Goal: Find specific page/section: Find specific page/section

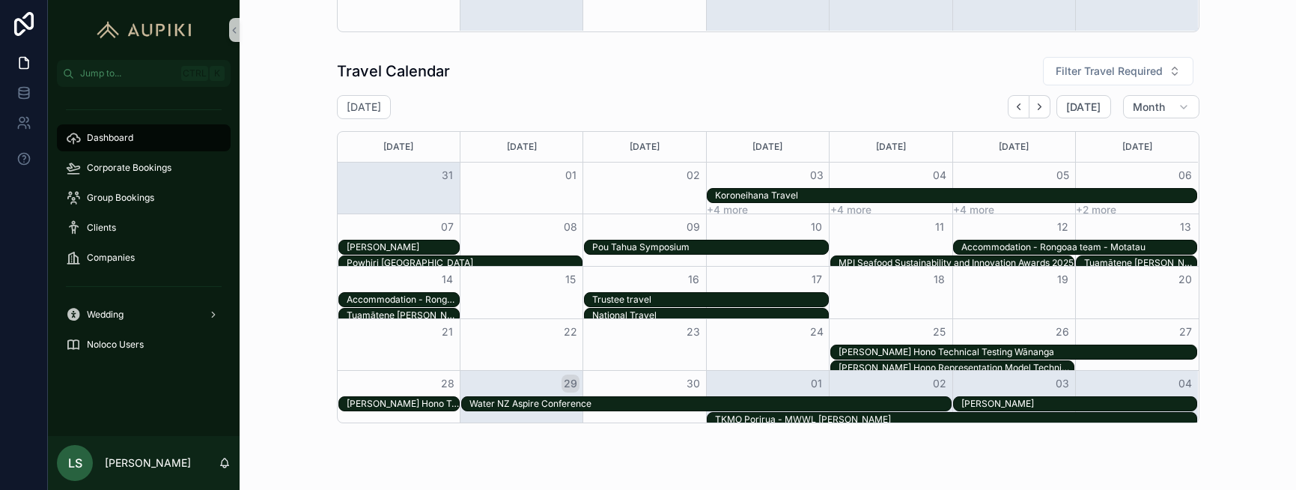
scroll to position [973, 0]
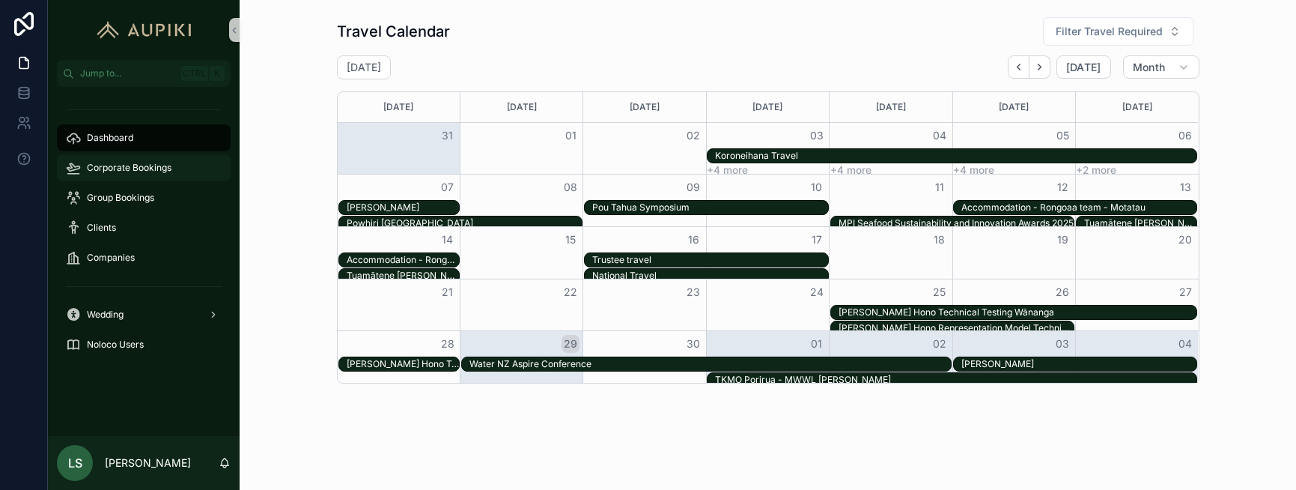
click at [158, 158] on div "Corporate Bookings" at bounding box center [144, 168] width 156 height 24
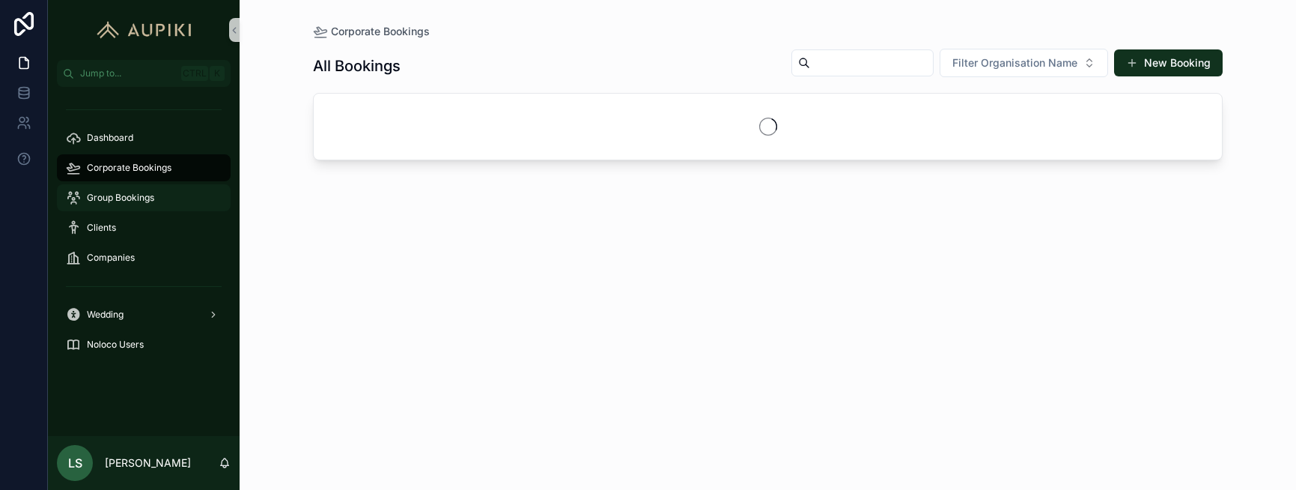
click at [131, 202] on div "Group Bookings" at bounding box center [144, 198] width 156 height 24
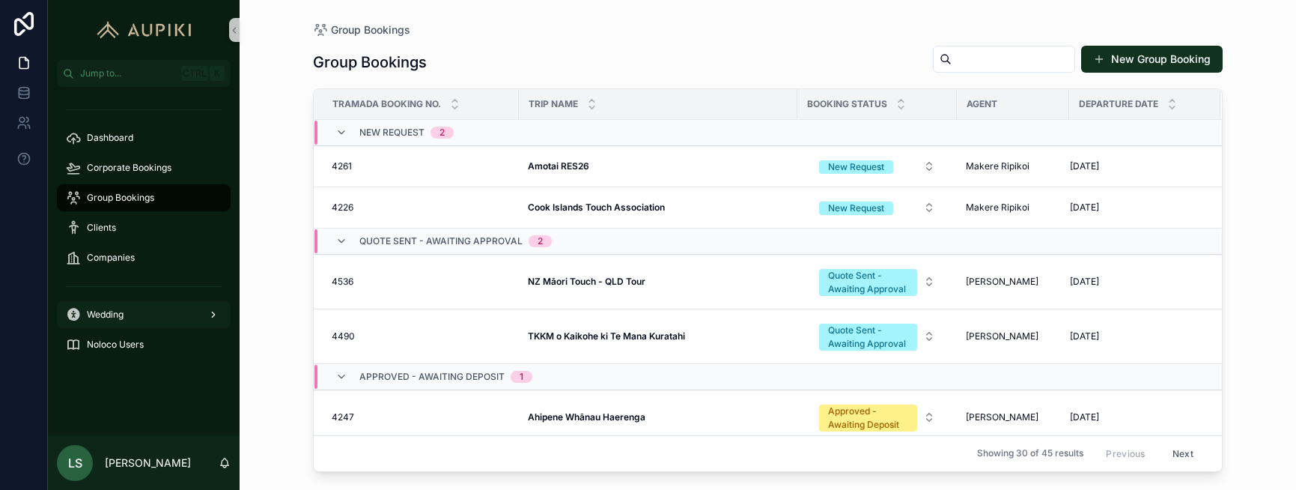
click at [151, 303] on div "Wedding" at bounding box center [144, 315] width 156 height 24
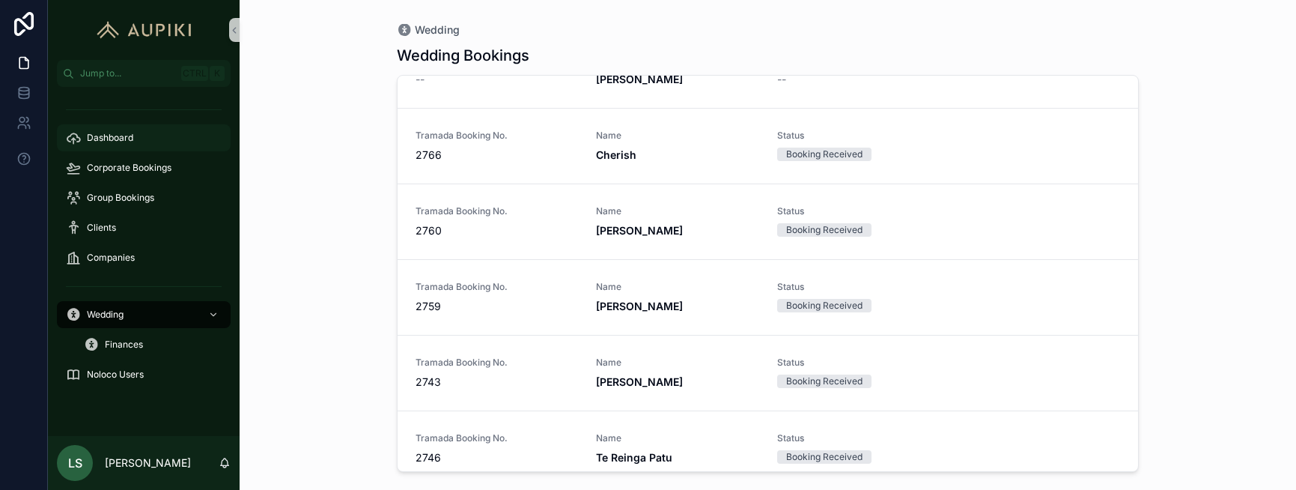
scroll to position [1498, 0]
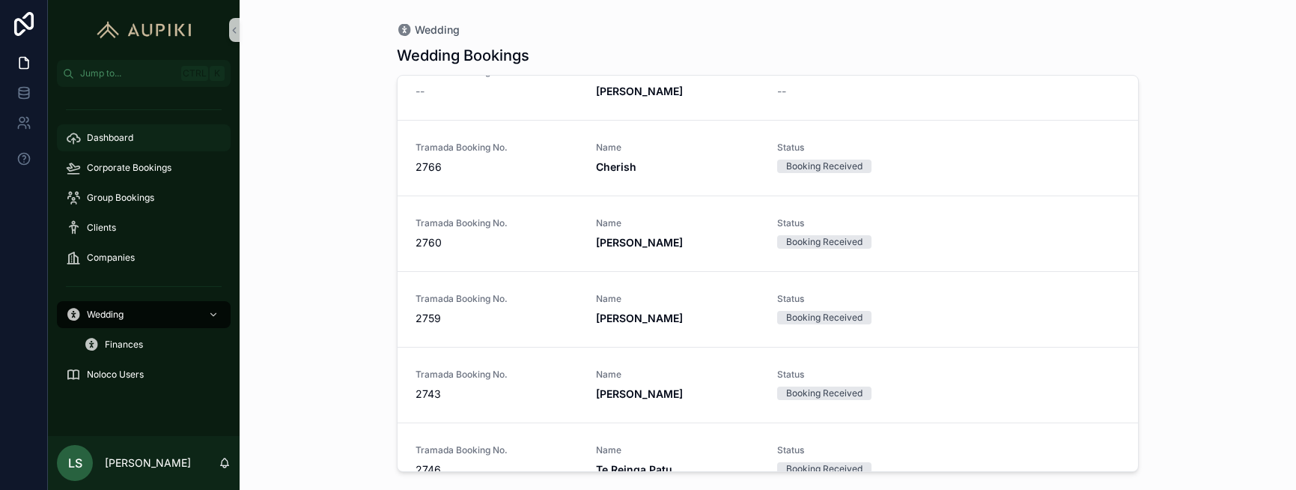
click at [118, 128] on div "Dashboard" at bounding box center [144, 138] width 156 height 24
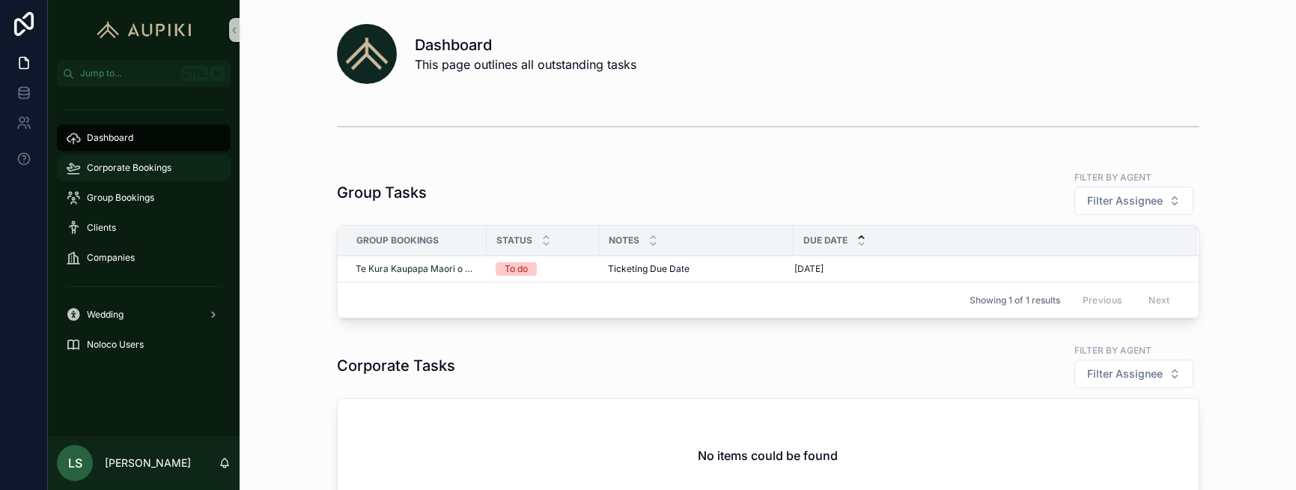
click at [139, 174] on div "Corporate Bookings" at bounding box center [144, 168] width 156 height 24
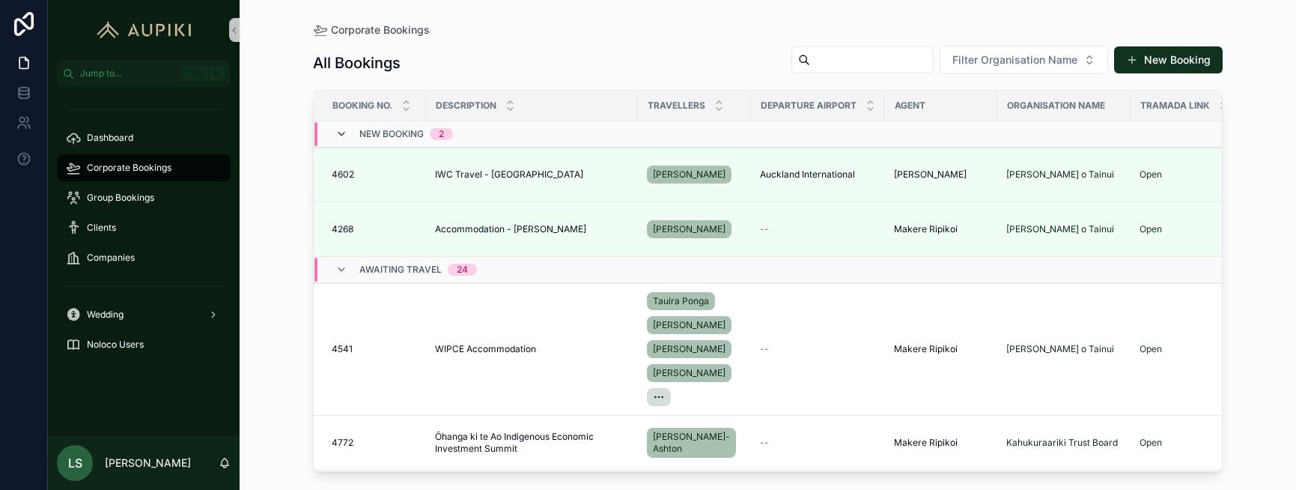
click at [346, 135] on icon "scrollable content" at bounding box center [341, 134] width 12 height 12
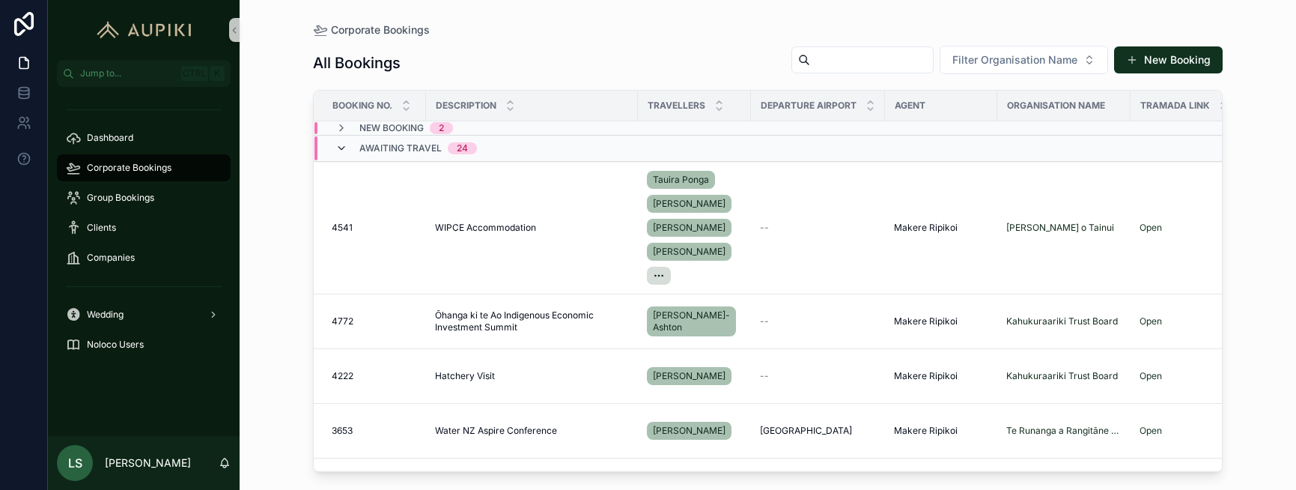
click at [337, 147] on icon "scrollable content" at bounding box center [341, 148] width 12 height 12
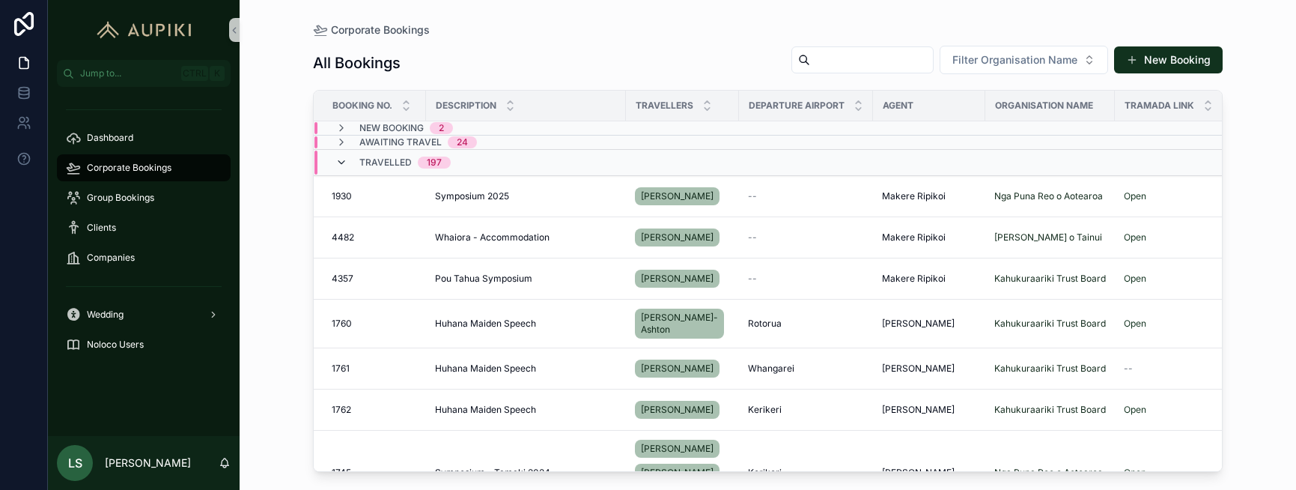
click at [337, 160] on icon "scrollable content" at bounding box center [341, 163] width 12 height 12
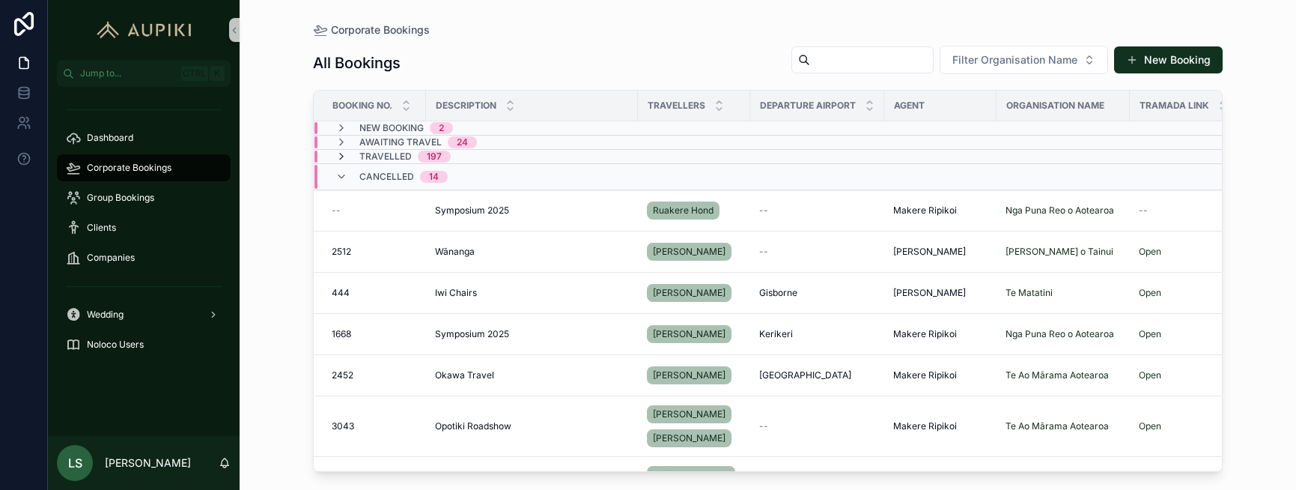
click at [346, 151] on icon "scrollable content" at bounding box center [341, 157] width 12 height 12
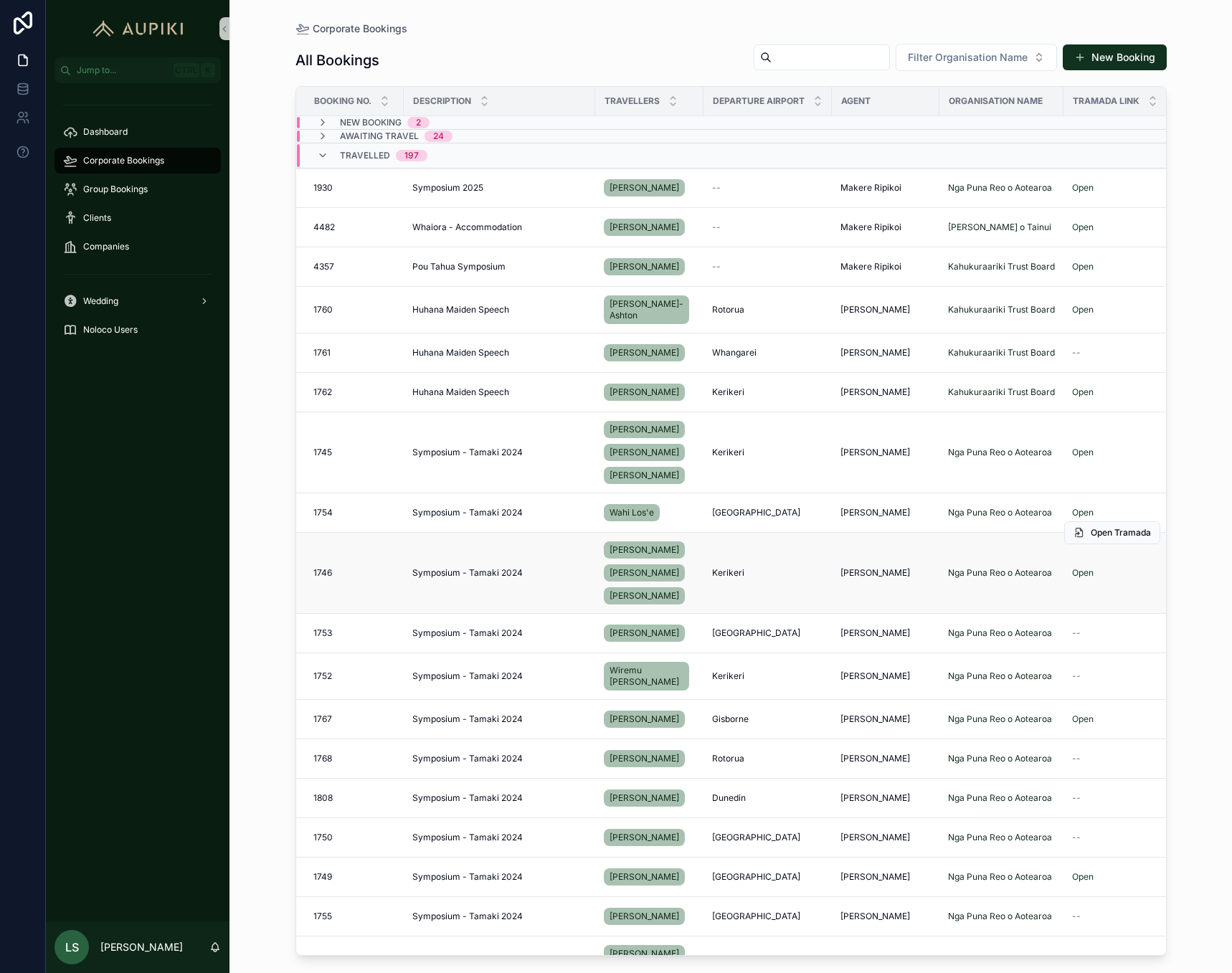
scroll to position [72, 0]
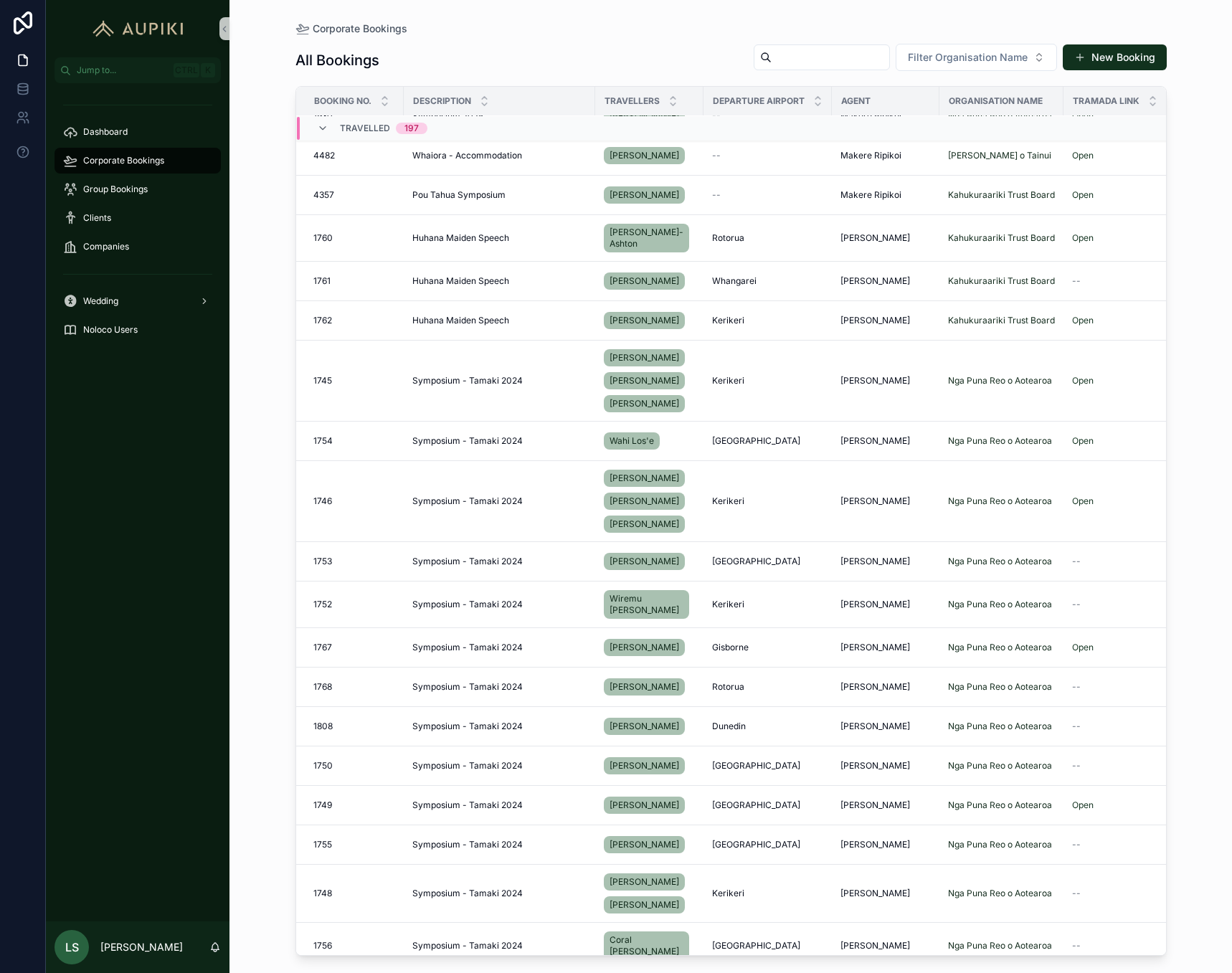
click at [741, 57] on input "scrollable content" at bounding box center [830, 57] width 118 height 20
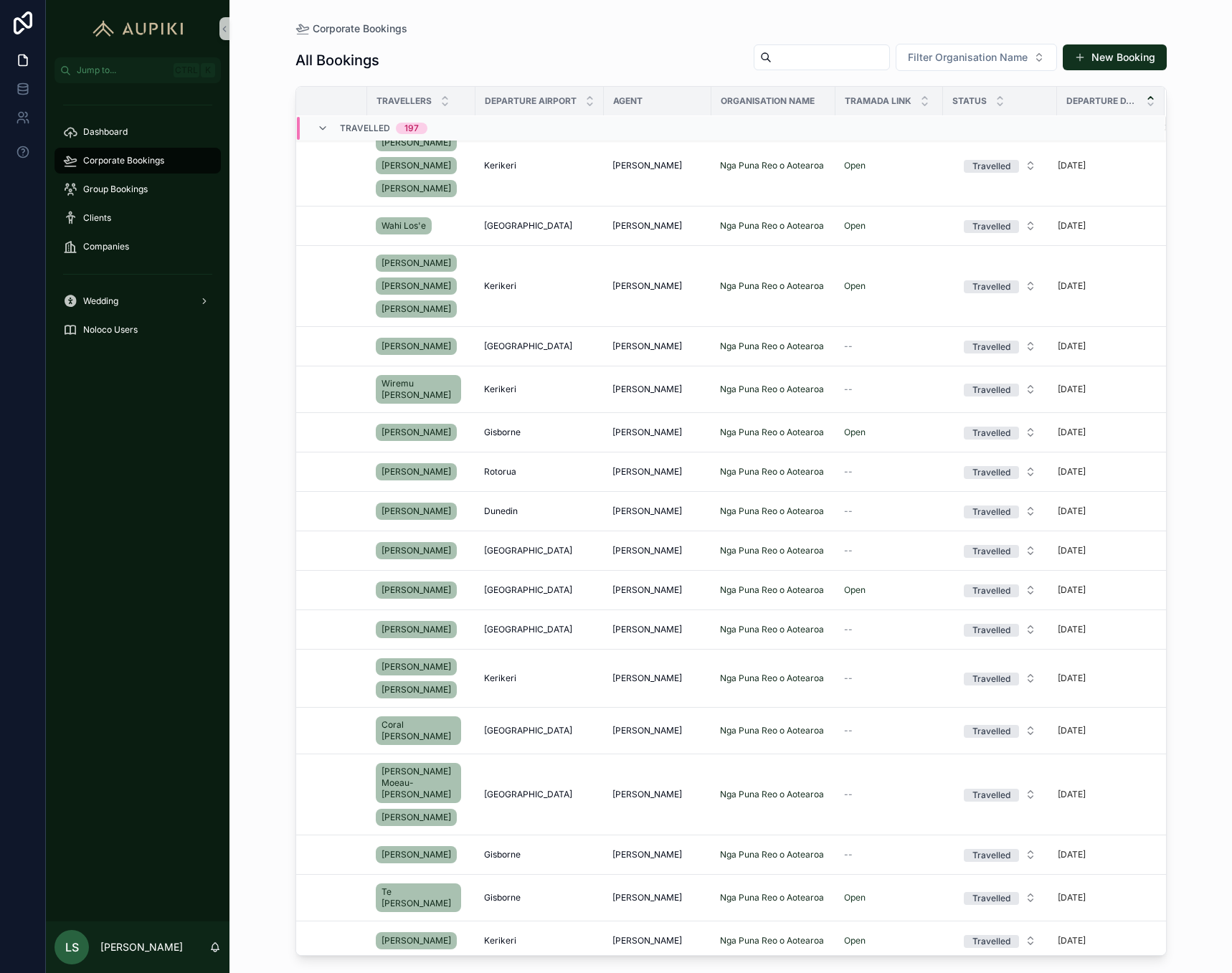
scroll to position [0, 235]
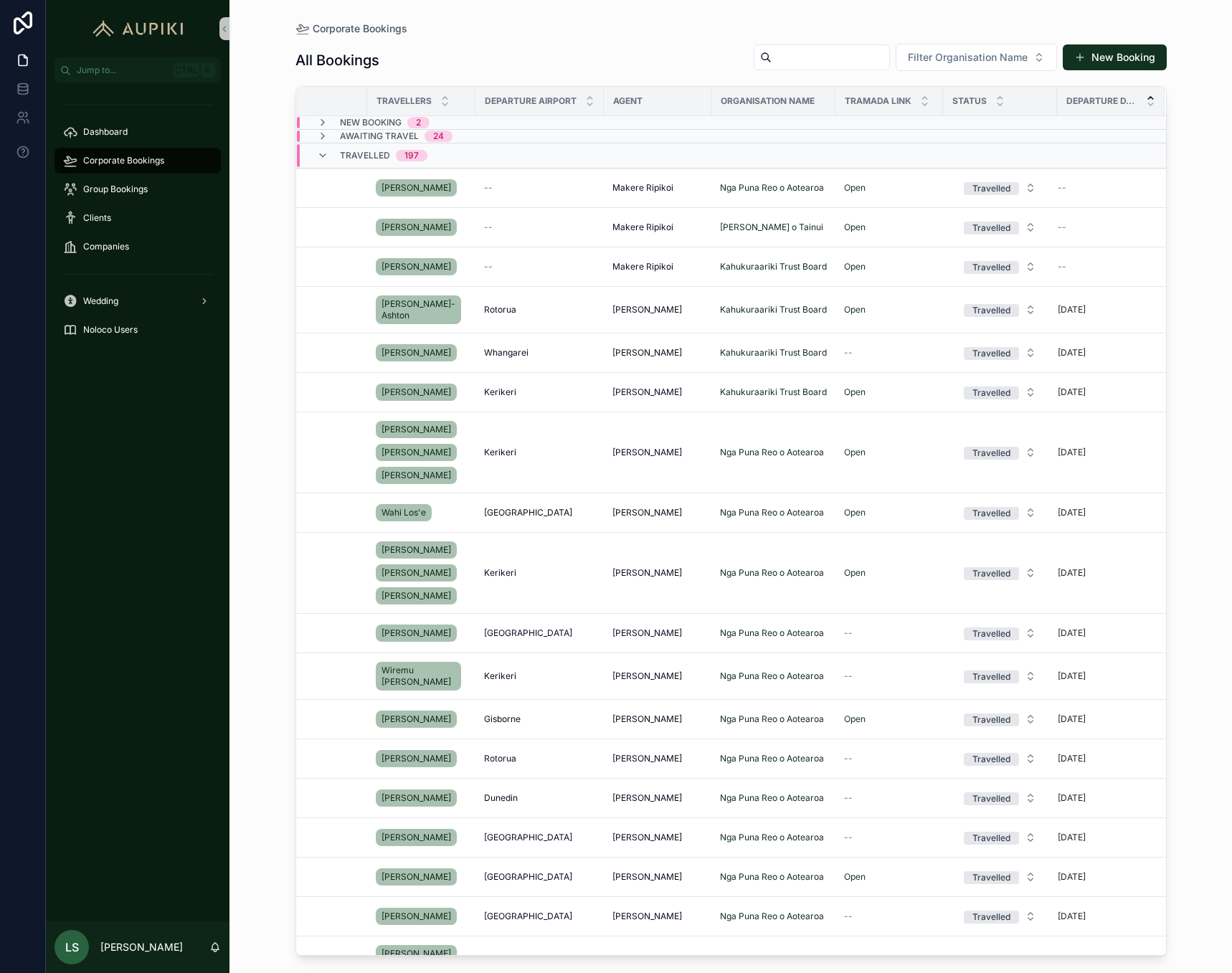
click at [741, 111] on div "Departure Date" at bounding box center [1110, 101] width 106 height 27
click at [741, 104] on span "Departure Date" at bounding box center [1102, 102] width 71 height 11
drag, startPoint x: 1136, startPoint y: 96, endPoint x: 1147, endPoint y: 101, distance: 12.1
click at [741, 96] on icon "scrollable content" at bounding box center [1151, 98] width 10 height 10
click at [741, 102] on icon "scrollable content" at bounding box center [1151, 104] width 10 height 10
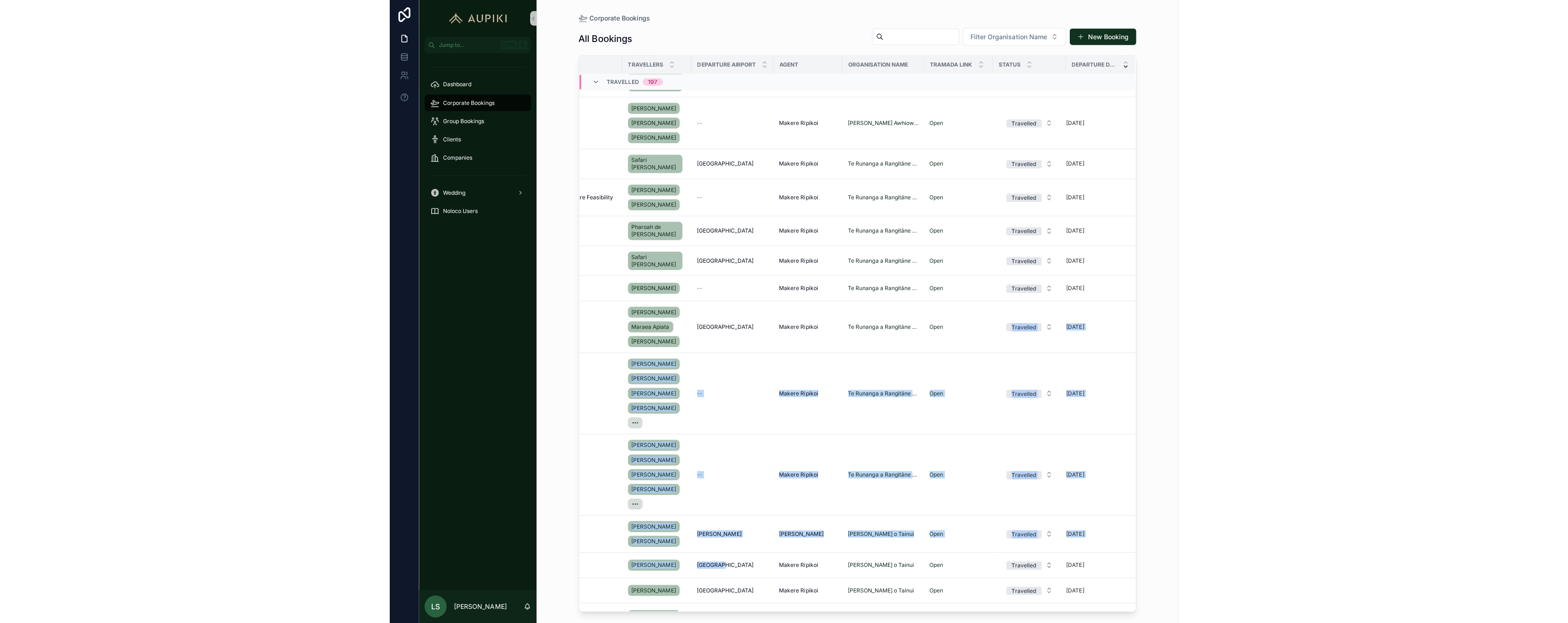
scroll to position [611, 155]
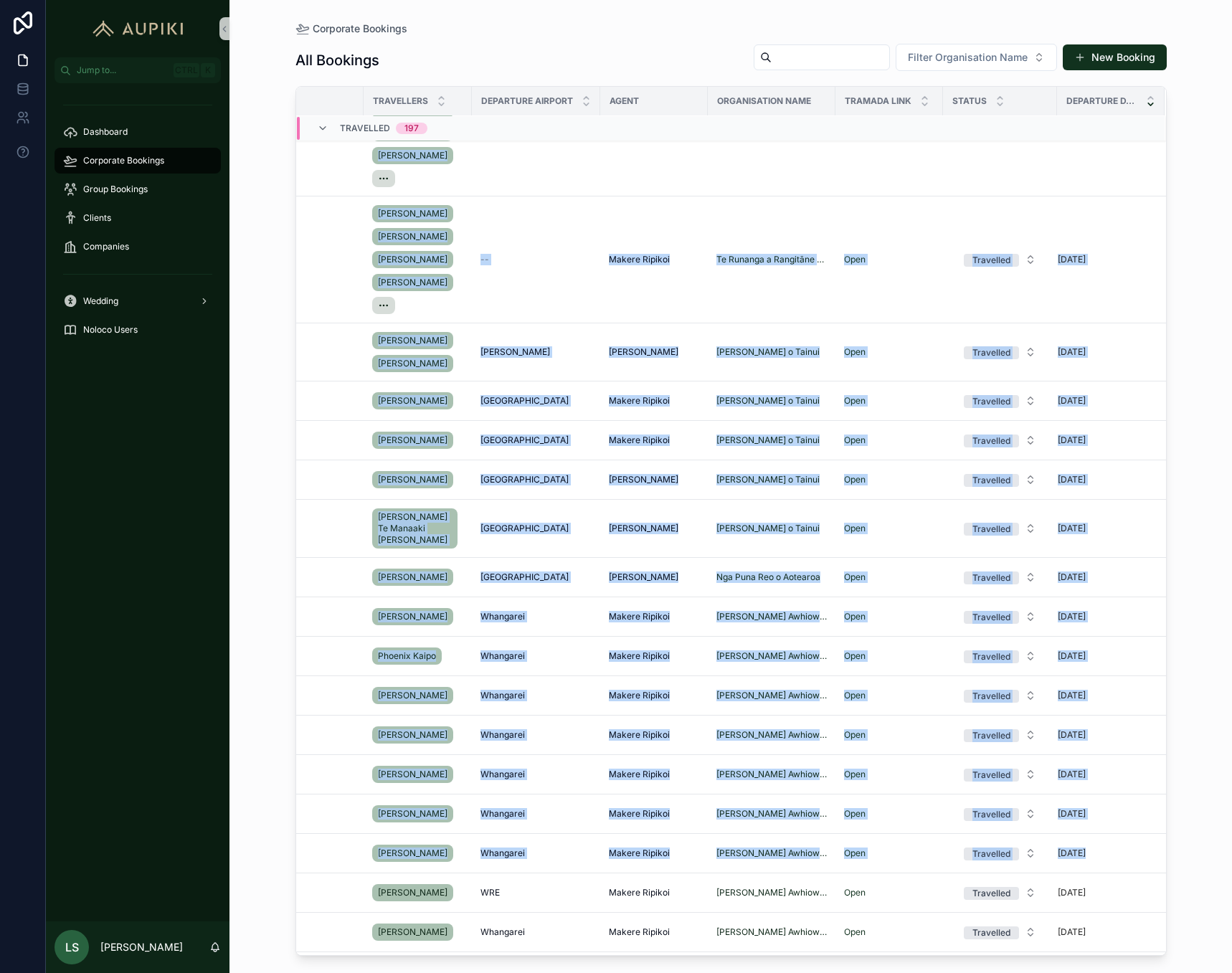
drag, startPoint x: 886, startPoint y: 943, endPoint x: 1167, endPoint y: 713, distance: 363.1
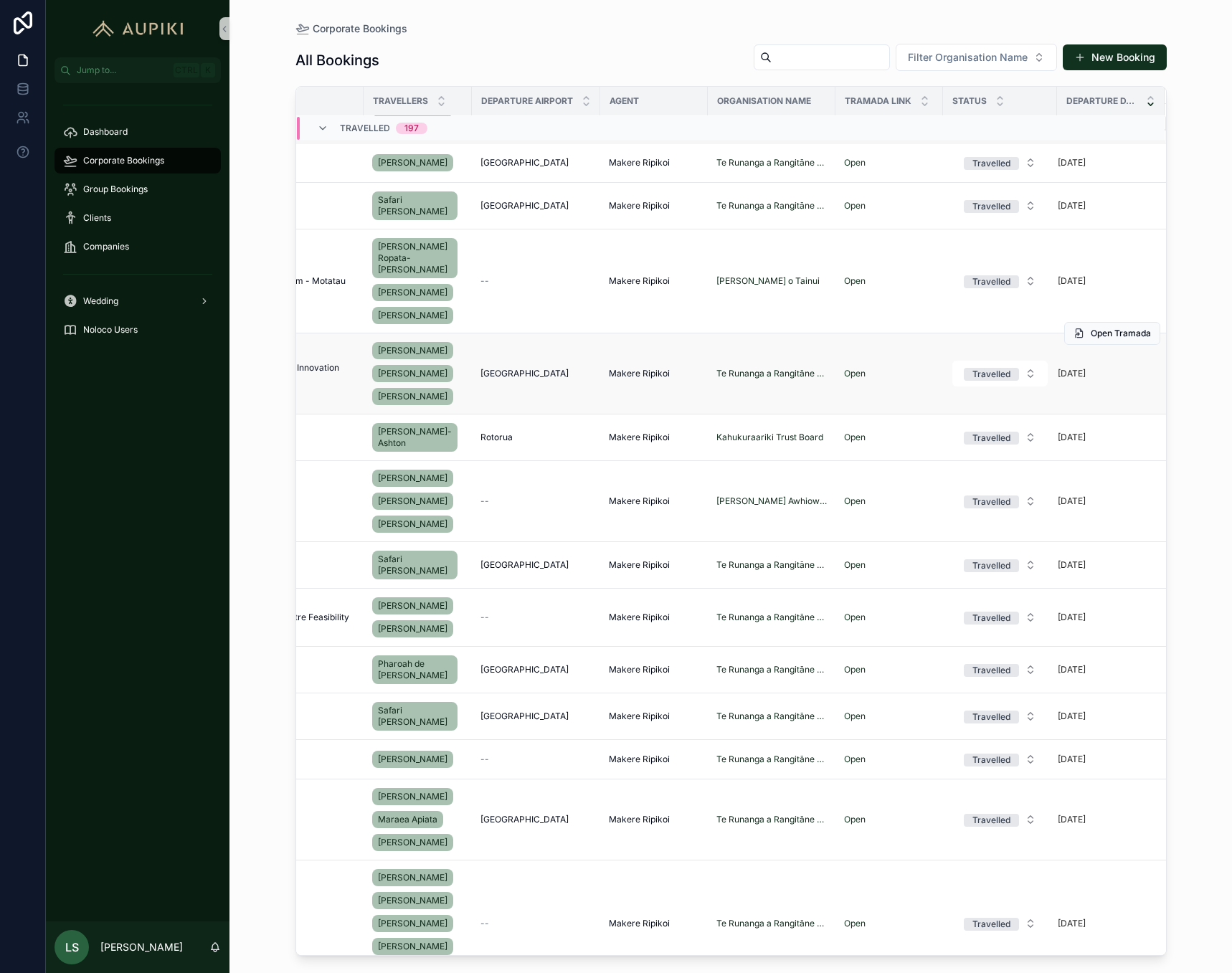
scroll to position [0, 244]
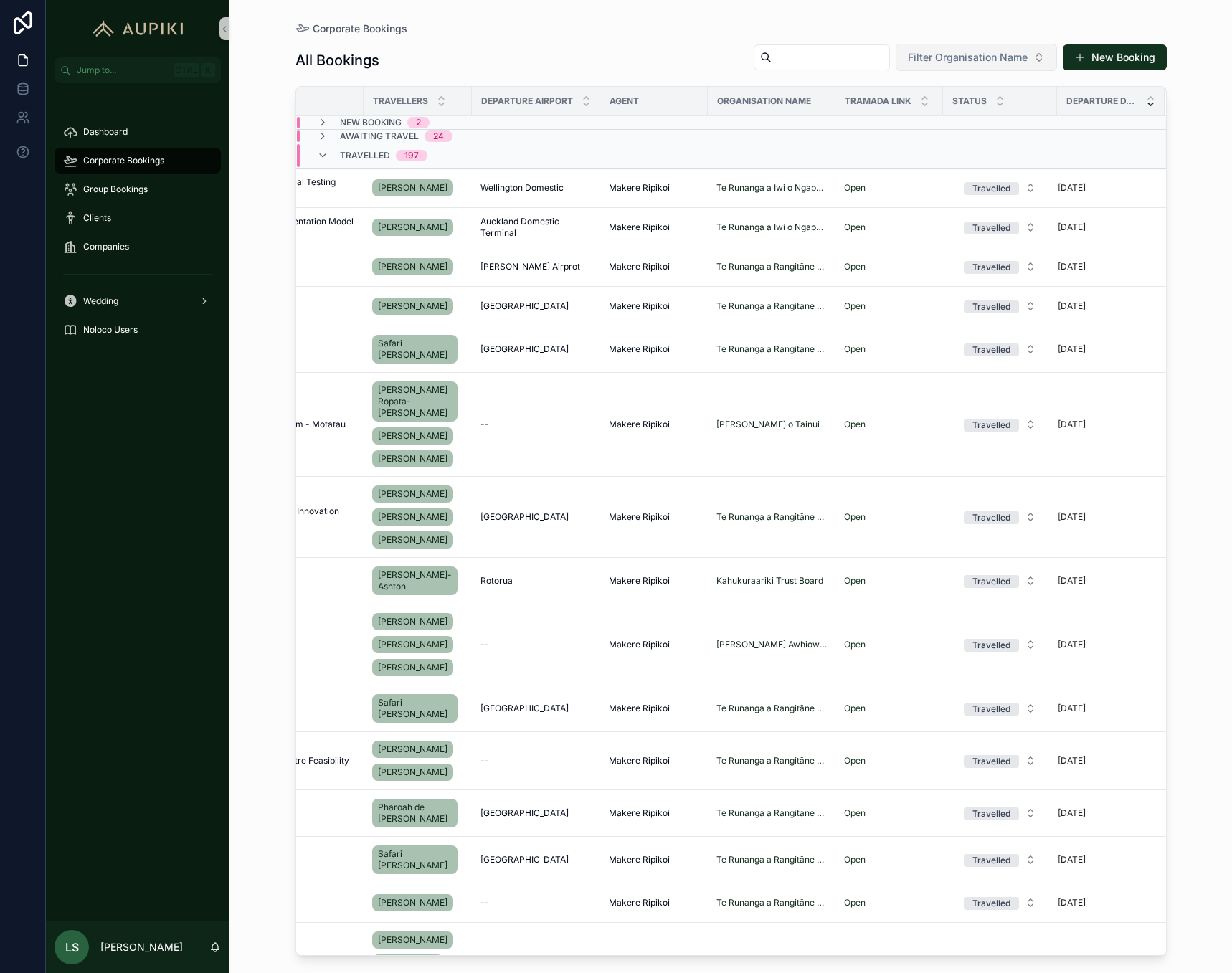
click at [741, 53] on span "Filter Organisation Name" at bounding box center [967, 57] width 120 height 14
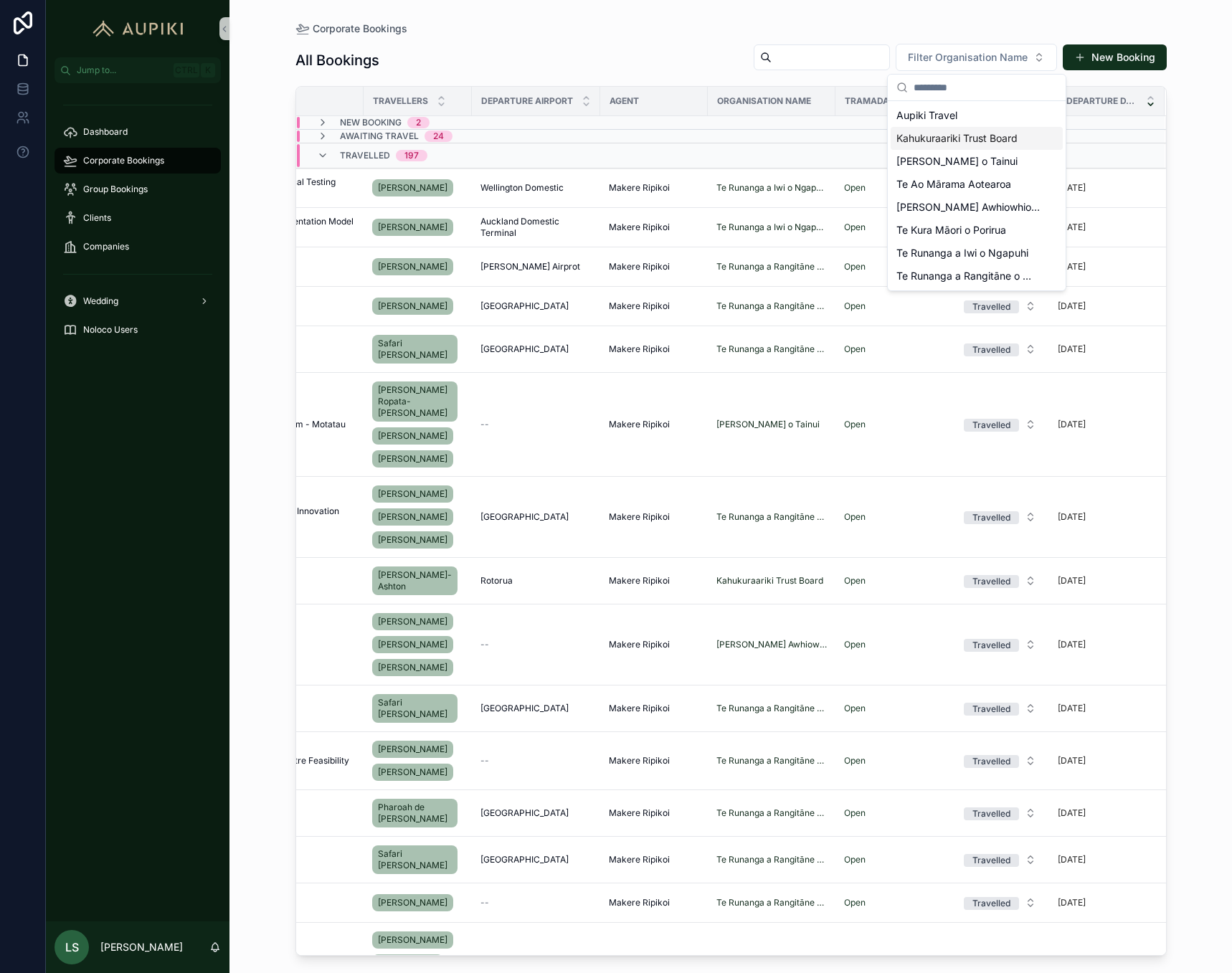
click at [741, 145] on span "Kahukuraariki Trust Board" at bounding box center [956, 138] width 122 height 14
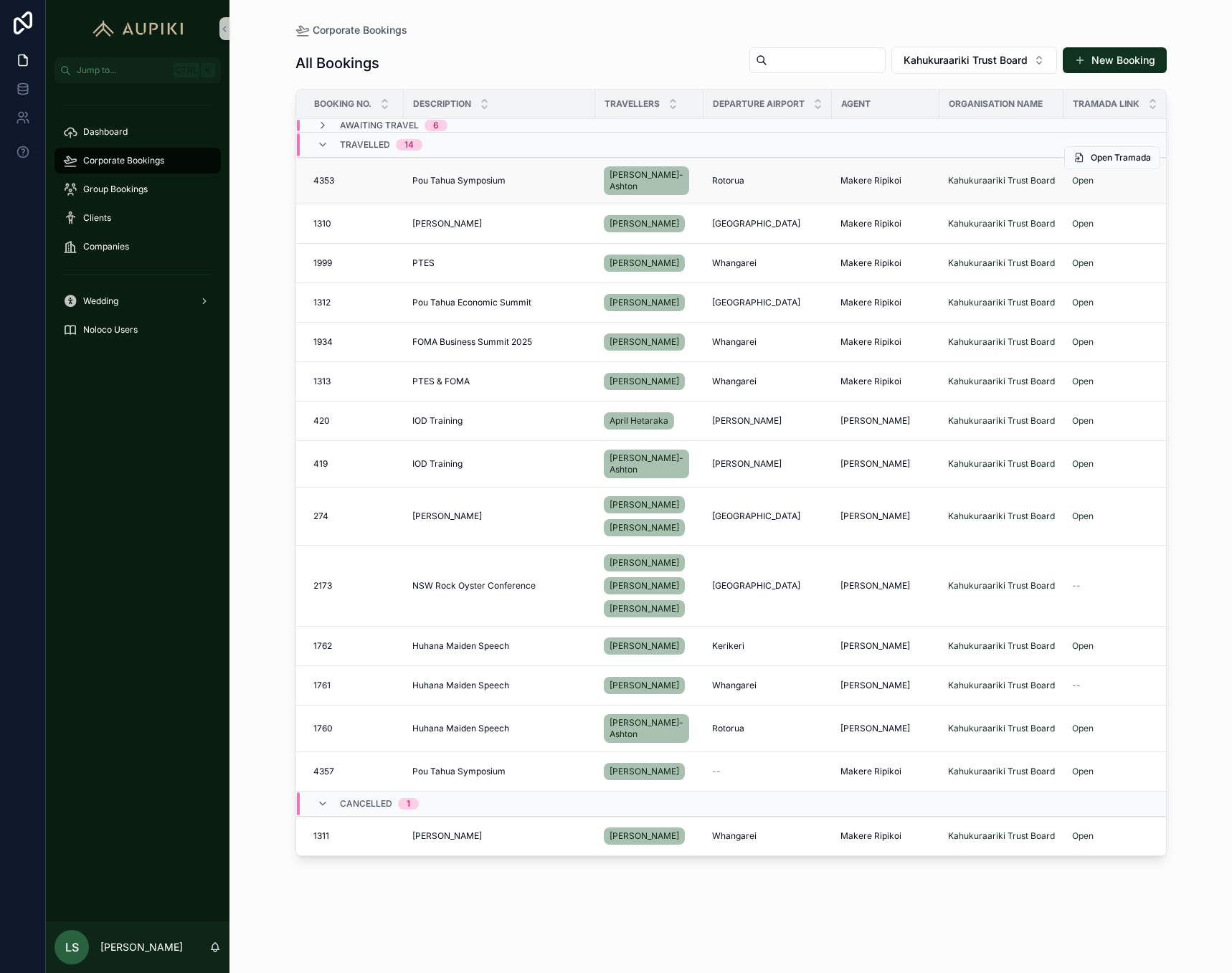
click at [554, 184] on div "Pou Tahua Symposium Pou Tahua Symposium" at bounding box center [500, 181] width 174 height 11
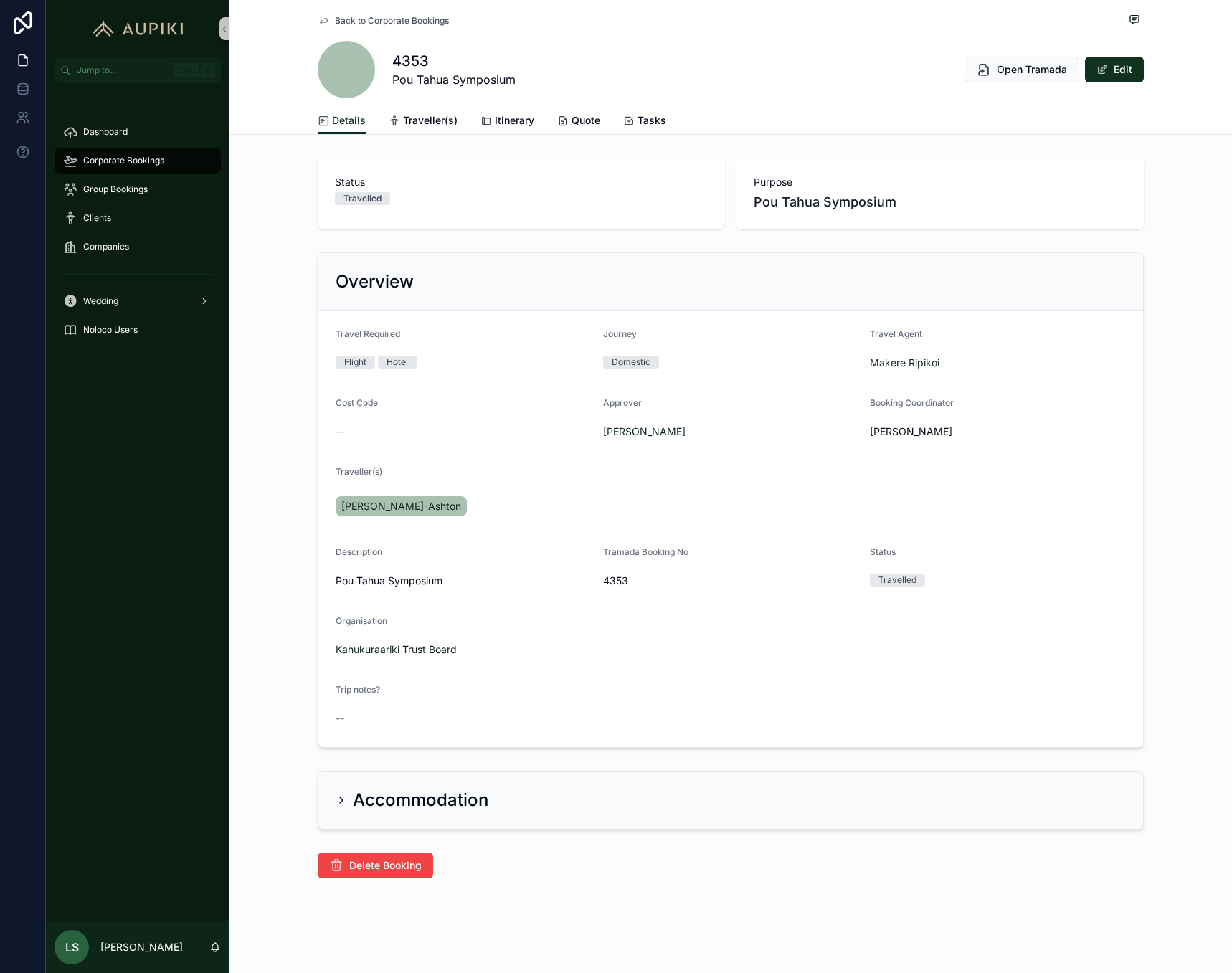
scroll to position [3, 0]
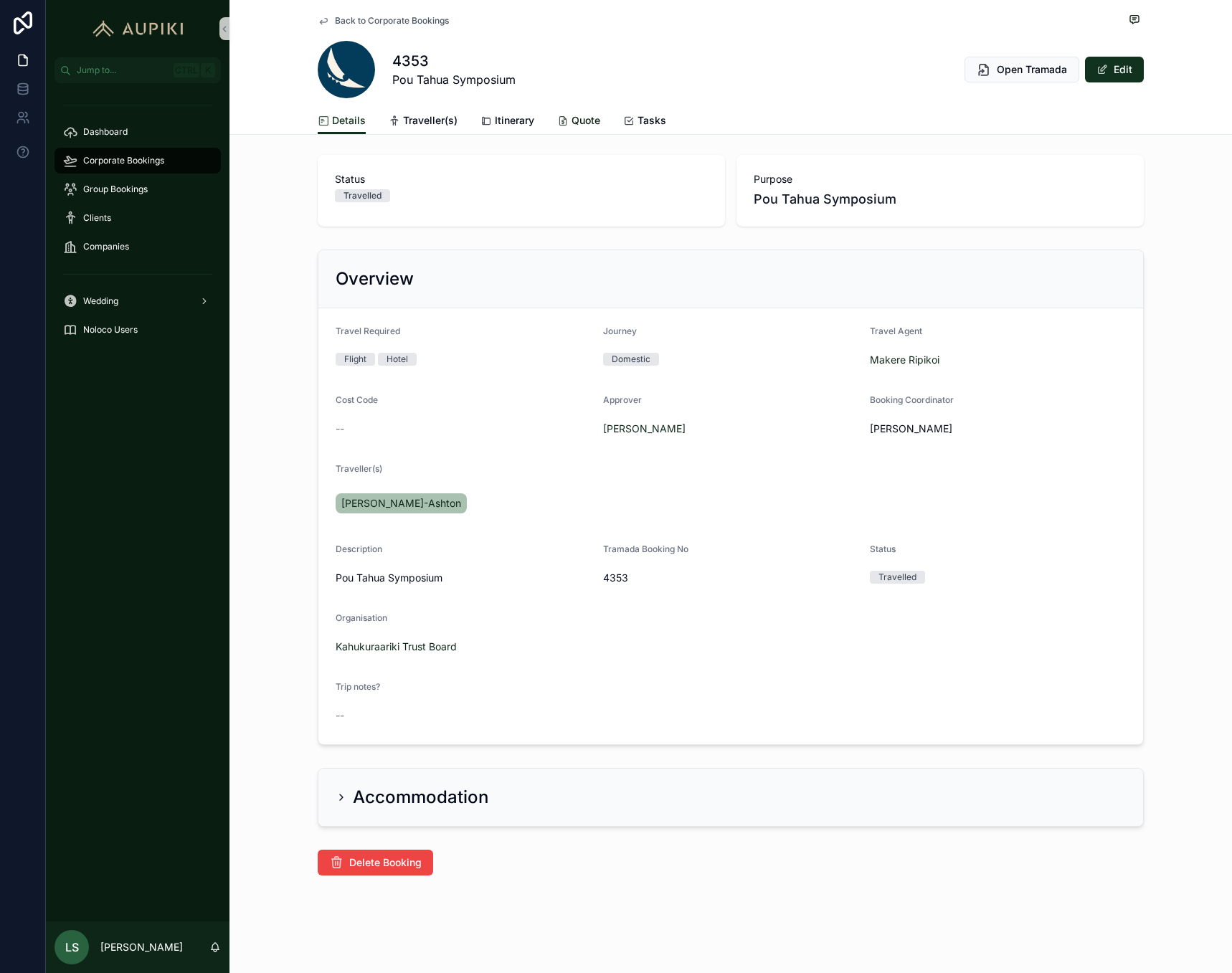
click at [589, 112] on link "Quote" at bounding box center [578, 122] width 43 height 29
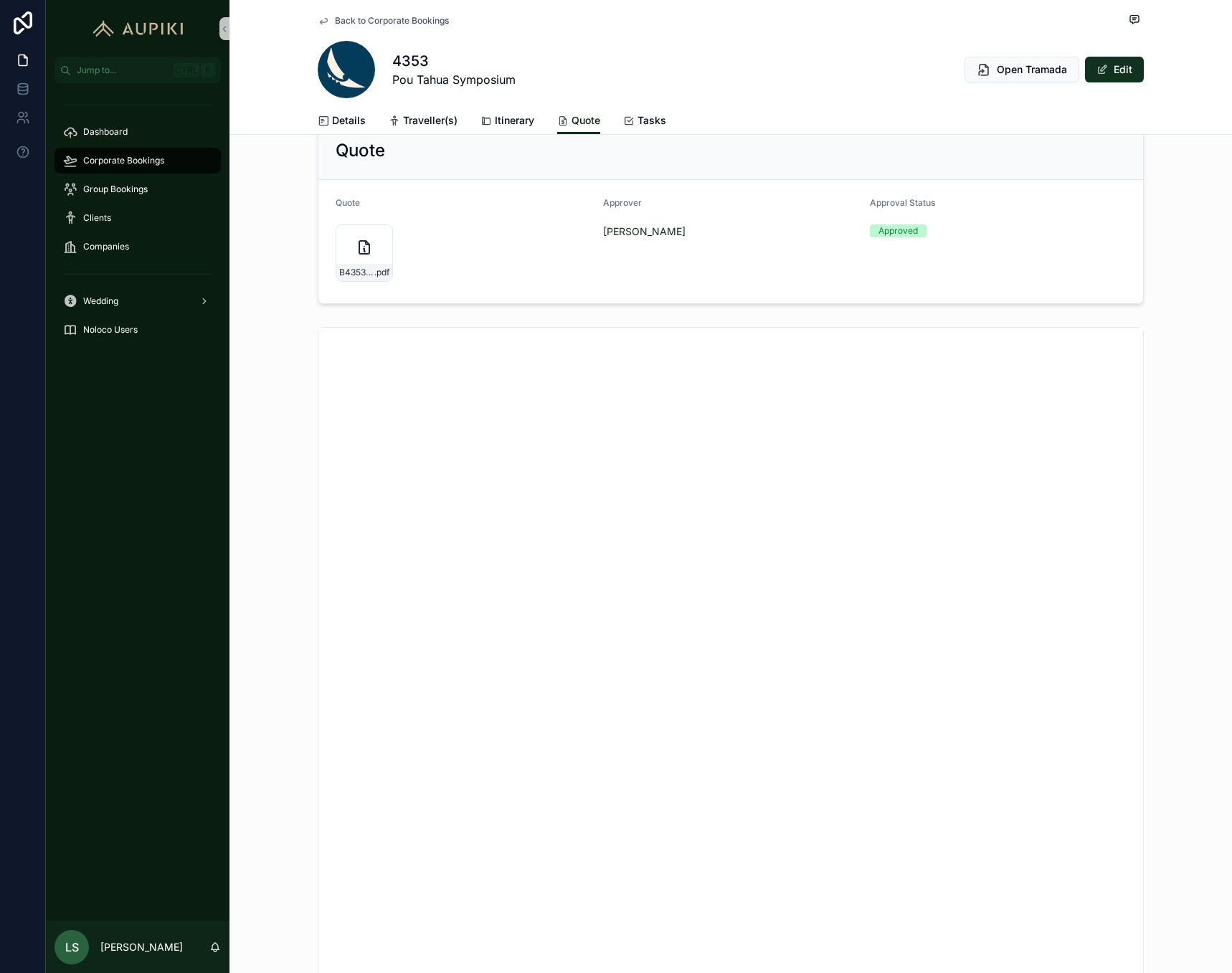
scroll to position [72, 0]
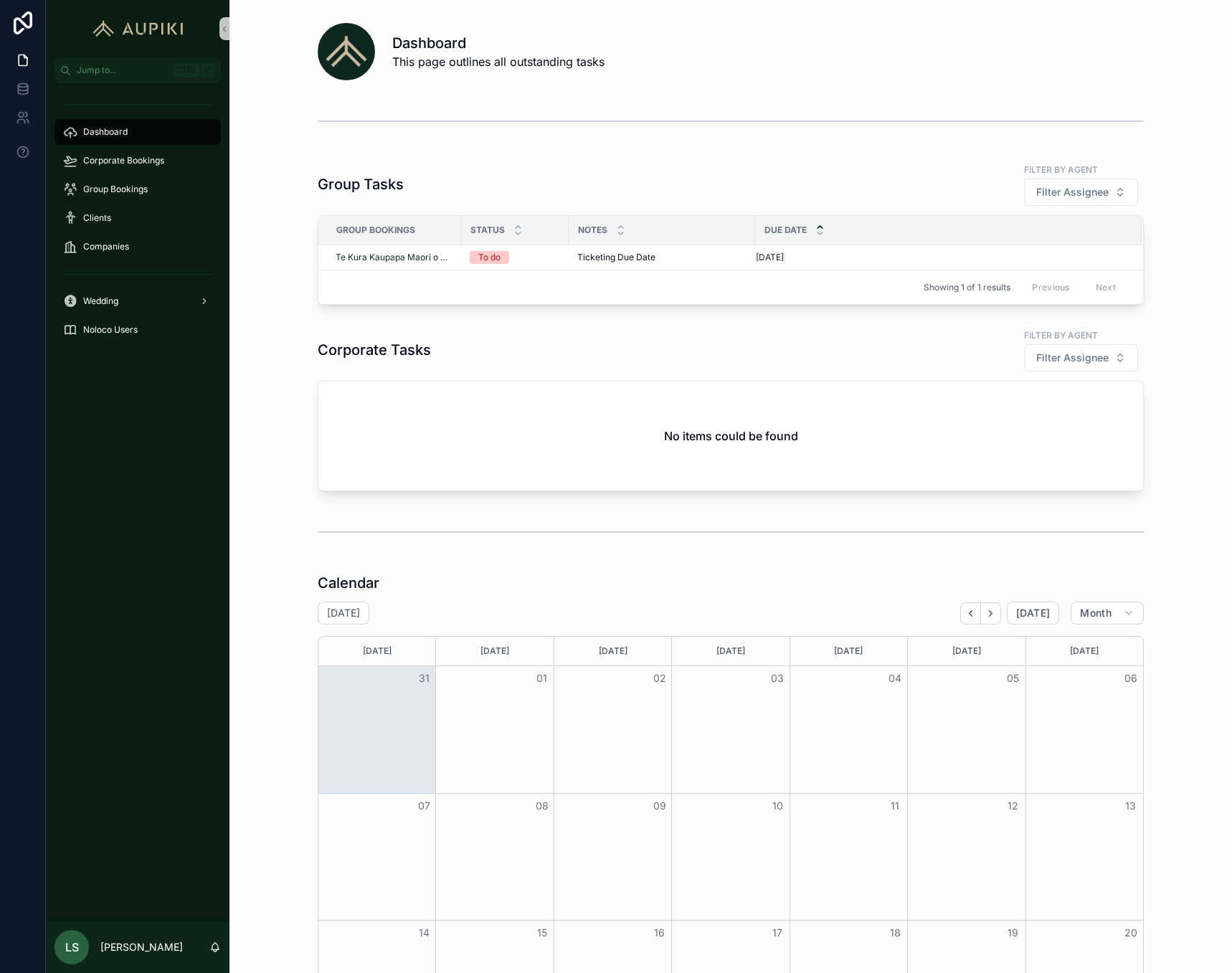
drag, startPoint x: 765, startPoint y: 107, endPoint x: 752, endPoint y: 95, distance: 17.7
click at [765, 107] on div "scrollable content" at bounding box center [730, 121] width 826 height 35
click at [164, 163] on span "Corporate Bookings" at bounding box center [123, 161] width 81 height 11
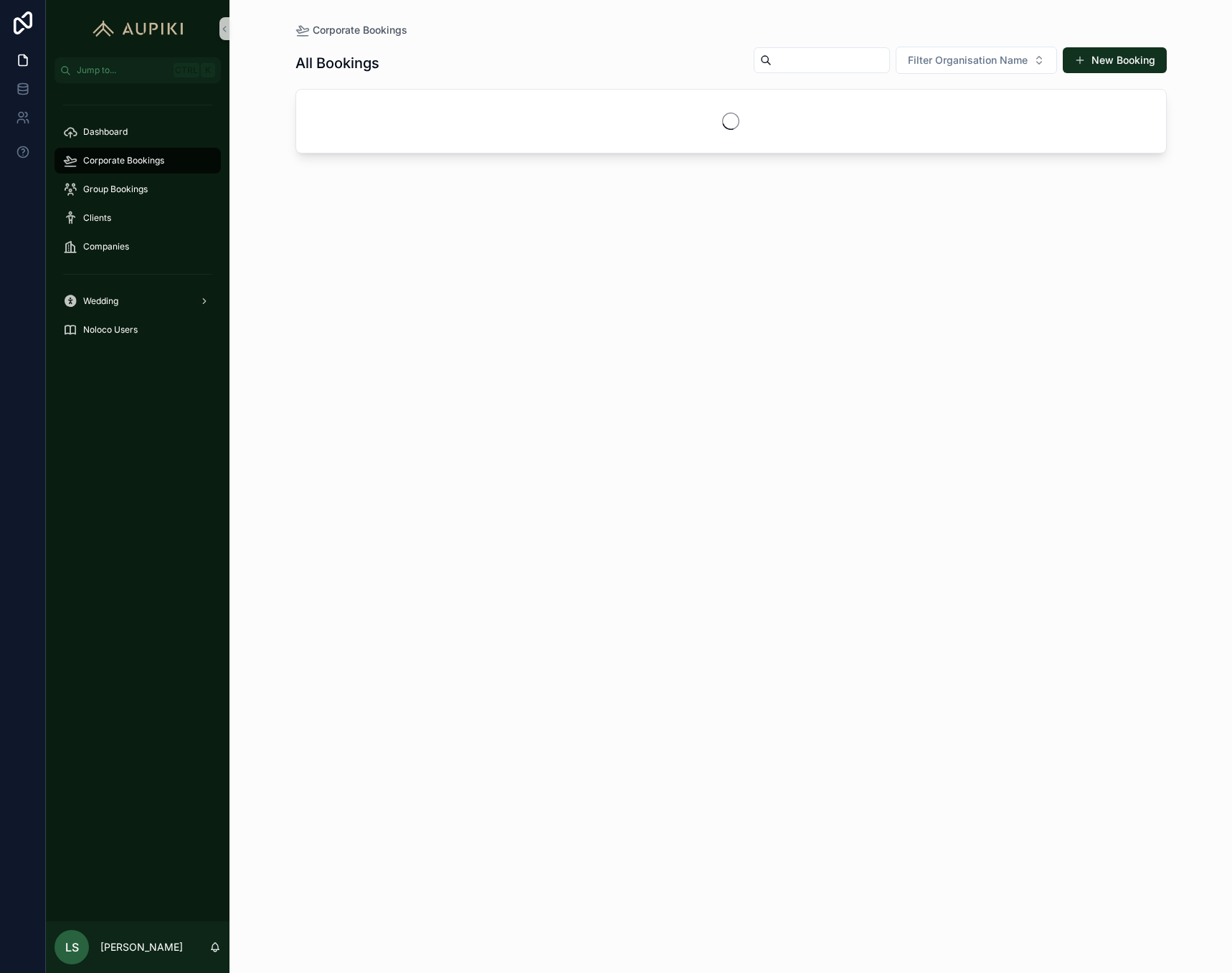
click at [840, 65] on input "scrollable content" at bounding box center [830, 59] width 118 height 20
